Goal: Task Accomplishment & Management: Use online tool/utility

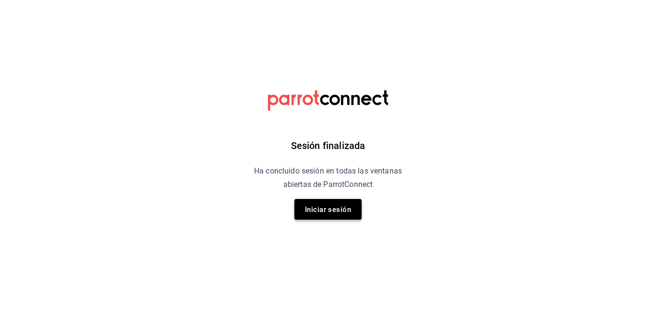
click at [327, 201] on button "Iniciar sesión" at bounding box center [327, 209] width 67 height 21
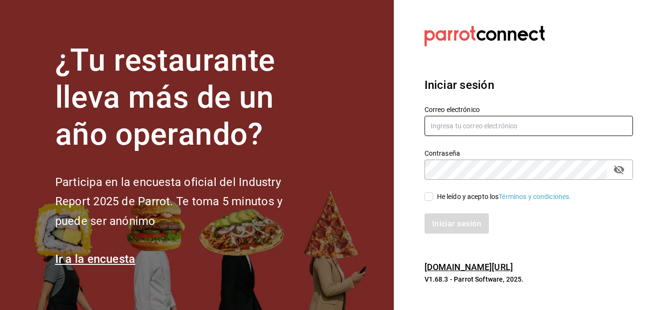
click at [443, 132] on input "text" at bounding box center [529, 126] width 208 height 20
type input "carlos.bautista@grupocosteno.com"
click at [437, 194] on font "He leído y acepto los" at bounding box center [468, 197] width 62 height 8
click at [433, 194] on input "He leído y acepto los Términos y condiciones." at bounding box center [429, 196] width 9 height 9
checkbox input "true"
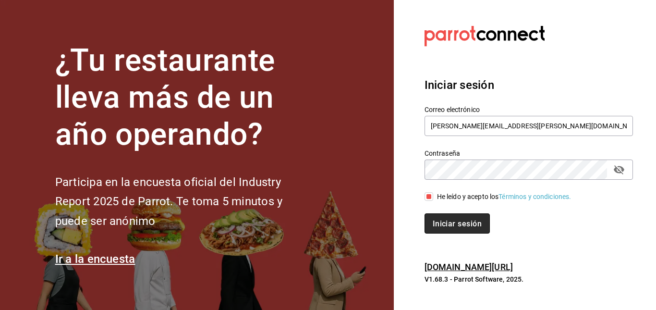
click at [450, 219] on font "Iniciar sesión" at bounding box center [457, 223] width 49 height 9
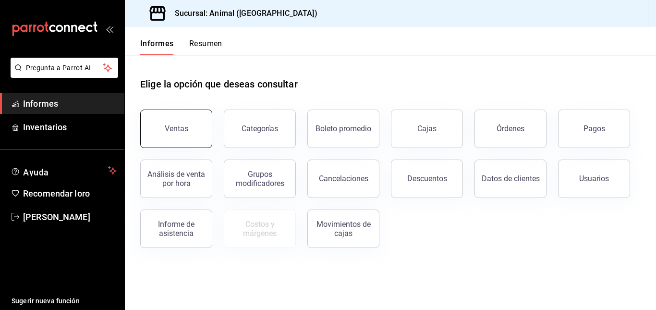
click at [169, 118] on button "Ventas" at bounding box center [176, 128] width 72 height 38
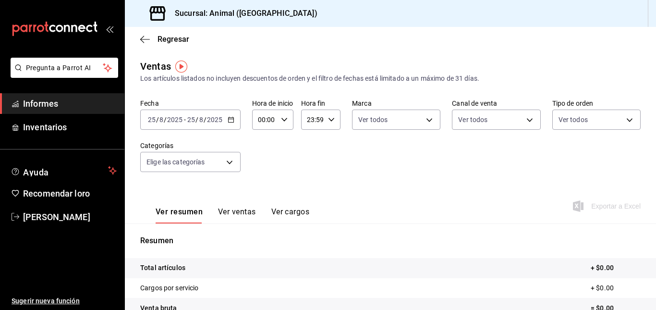
click at [237, 119] on div "[DATE] [DATE] - [DATE] [DATE]" at bounding box center [190, 119] width 100 height 20
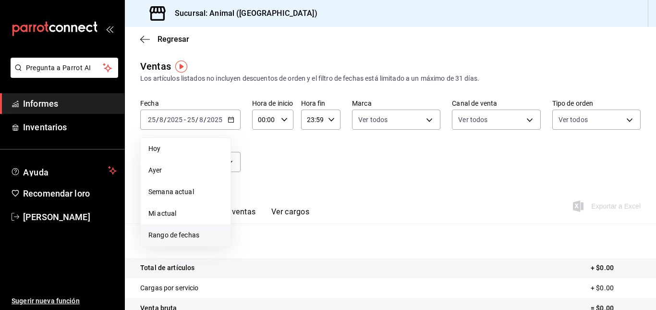
click at [166, 243] on li "Rango de fechas" at bounding box center [186, 235] width 90 height 22
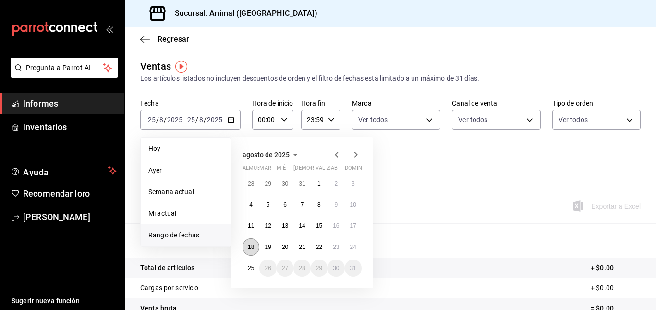
click at [247, 246] on button "18" at bounding box center [251, 246] width 17 height 17
click at [258, 268] on button "25" at bounding box center [251, 267] width 17 height 17
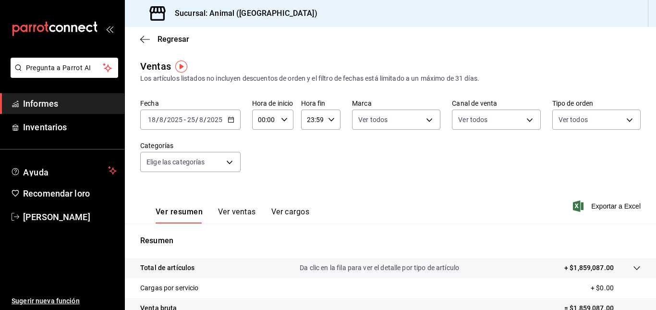
click at [282, 118] on icon "button" at bounding box center [284, 119] width 7 height 7
click at [263, 156] on button "05" at bounding box center [262, 147] width 17 height 19
type input "05:00"
click at [327, 122] on div at bounding box center [328, 155] width 656 height 310
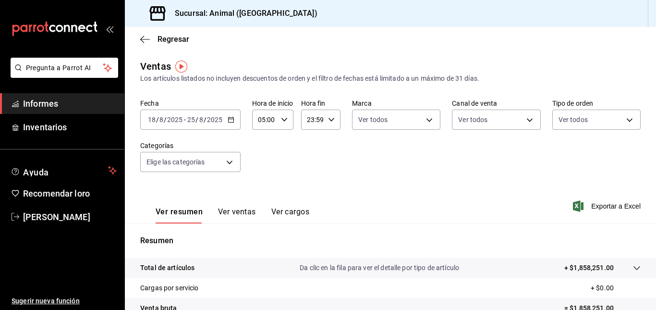
click at [328, 122] on icon "button" at bounding box center [331, 119] width 7 height 7
click at [311, 154] on font "05" at bounding box center [310, 154] width 8 height 8
click at [331, 146] on font "00" at bounding box center [329, 144] width 8 height 8
type input "05:00"
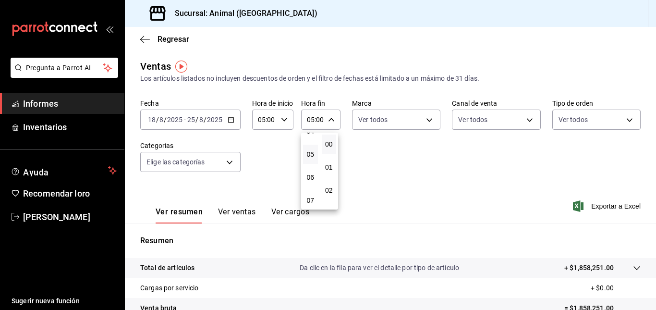
click at [427, 115] on div at bounding box center [328, 155] width 656 height 310
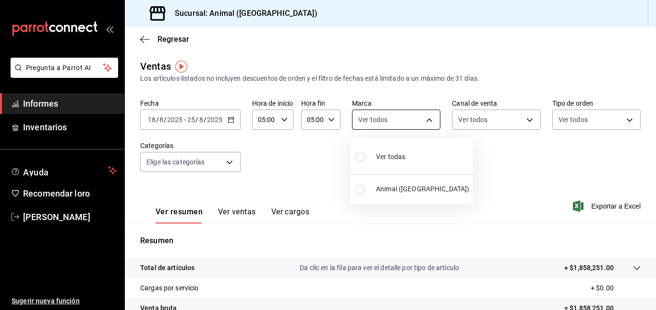
click at [427, 123] on body "Pregunta a Parrot AI Informes Inventarios Ayuda Recomendar loro [PERSON_NAME] n…" at bounding box center [328, 155] width 656 height 310
click at [411, 191] on font "Animal ([GEOGRAPHIC_DATA])" at bounding box center [422, 189] width 93 height 8
type input "98bba0fd-3ba1-42e0-bfa8-4188b5c89202"
checkbox input "true"
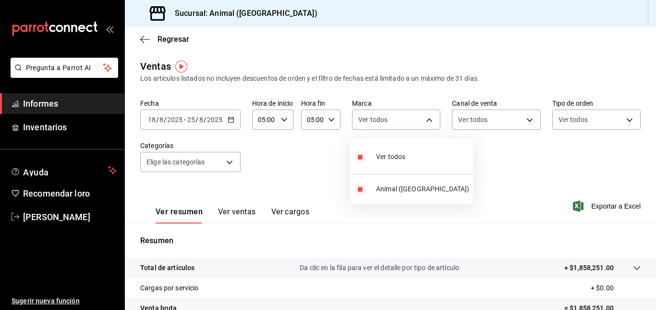
click at [574, 208] on div at bounding box center [328, 155] width 656 height 310
click at [599, 206] on font "Exportar a Excel" at bounding box center [615, 206] width 49 height 8
